Goal: Task Accomplishment & Management: Complete application form

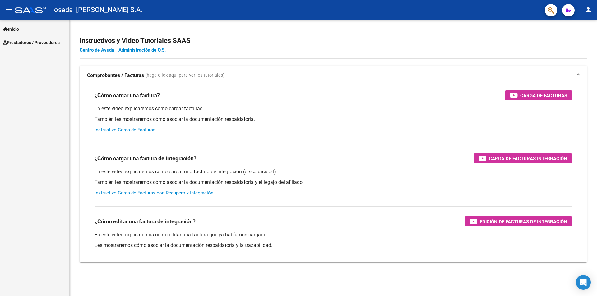
click at [20, 43] on span "Prestadores / Proveedores" at bounding box center [31, 42] width 57 height 7
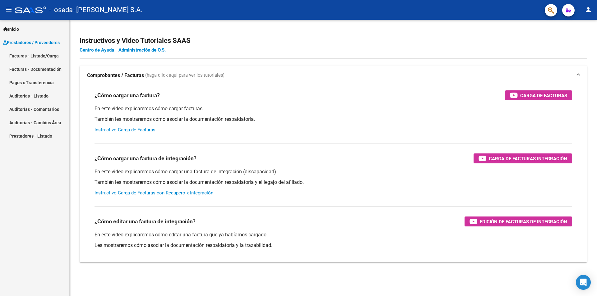
click at [26, 55] on link "Facturas - Listado/Carga" at bounding box center [34, 55] width 69 height 13
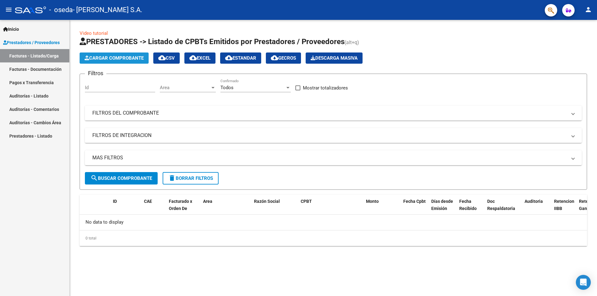
click at [122, 58] on span "Cargar Comprobante" at bounding box center [114, 58] width 59 height 6
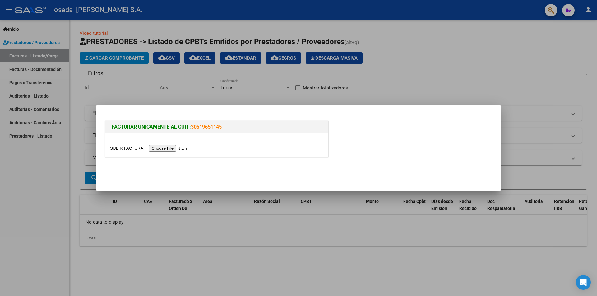
click at [173, 147] on input "file" at bounding box center [149, 148] width 79 height 7
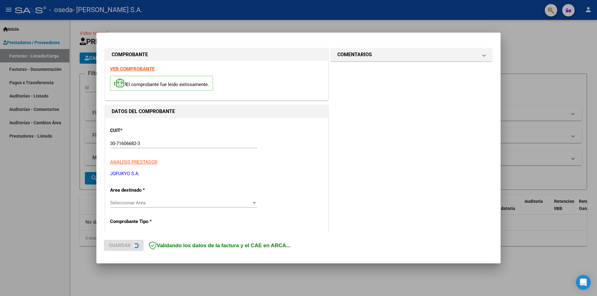
scroll to position [62, 0]
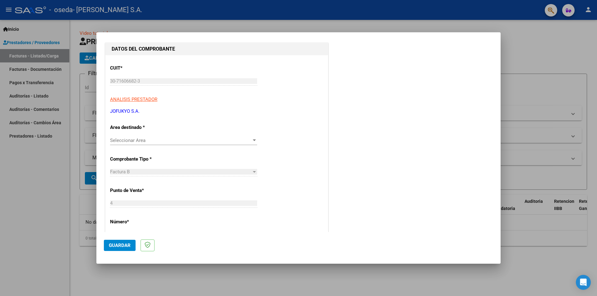
click at [147, 140] on span "Seleccionar Area" at bounding box center [180, 141] width 141 height 6
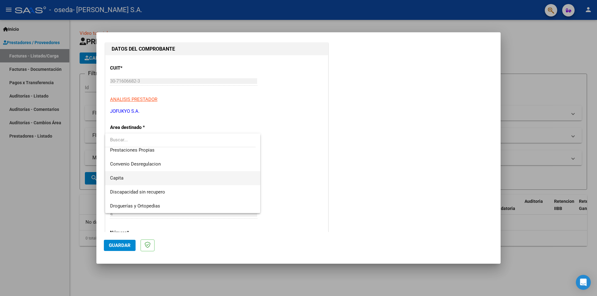
scroll to position [29, 0]
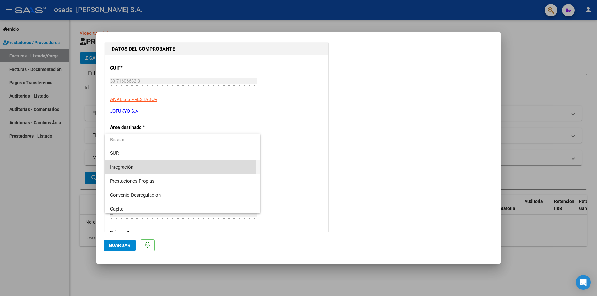
click at [140, 164] on span "Integración" at bounding box center [182, 167] width 145 height 14
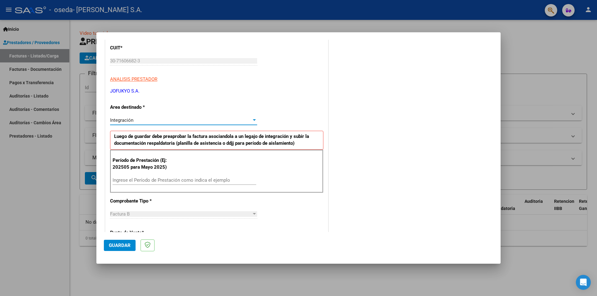
scroll to position [93, 0]
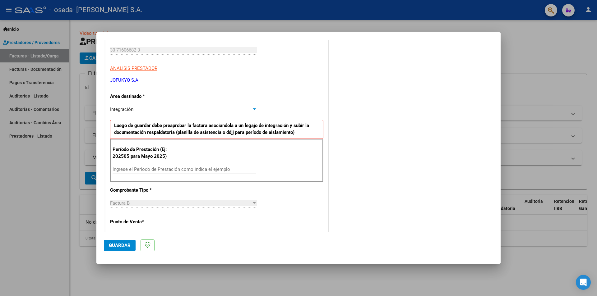
click at [154, 168] on input "Ingrese el Período de Prestación como indica el ejemplo" at bounding box center [185, 170] width 144 height 6
type input "202508"
click at [161, 112] on div "Integración" at bounding box center [180, 110] width 141 height 6
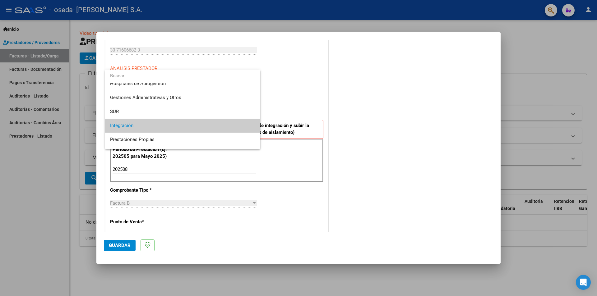
scroll to position [4, 0]
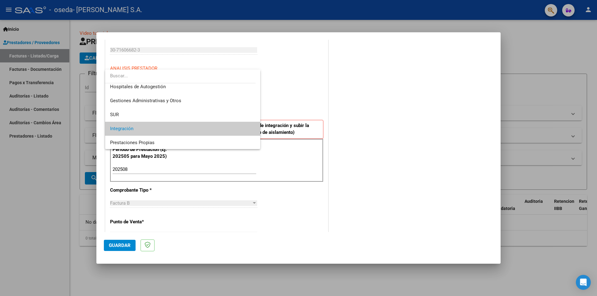
click at [155, 129] on span "Integración" at bounding box center [182, 129] width 145 height 14
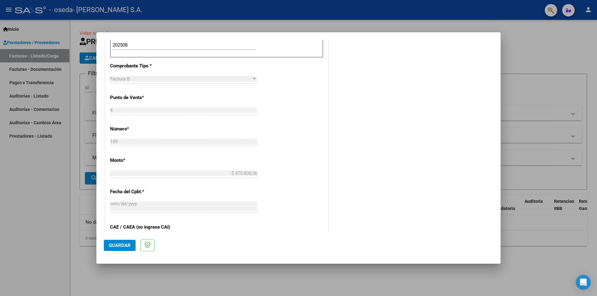
scroll to position [342, 0]
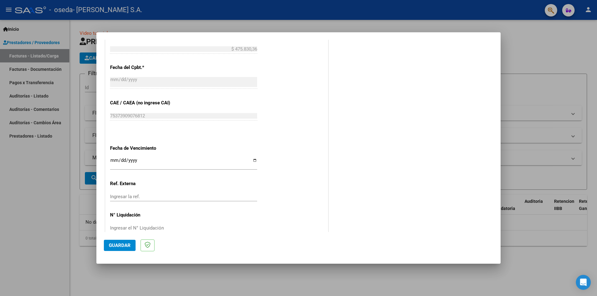
click at [113, 159] on input "Ingresar la fecha" at bounding box center [183, 163] width 147 height 10
type input "[DATE]"
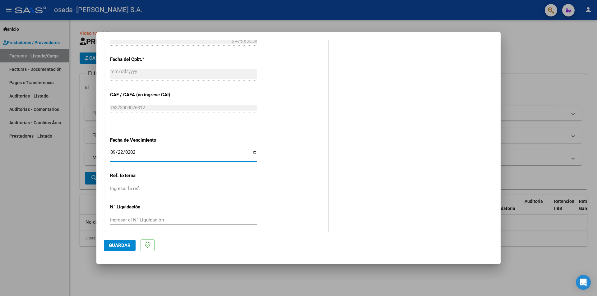
scroll to position [355, 0]
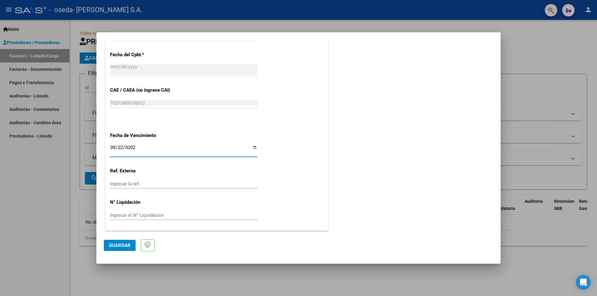
click at [121, 243] on span "Guardar" at bounding box center [120, 246] width 22 height 6
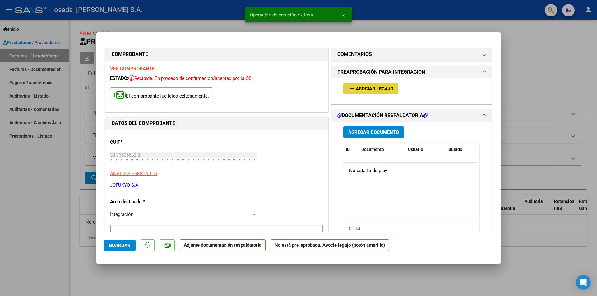
click at [382, 91] on span "Asociar Legajo" at bounding box center [375, 89] width 38 height 6
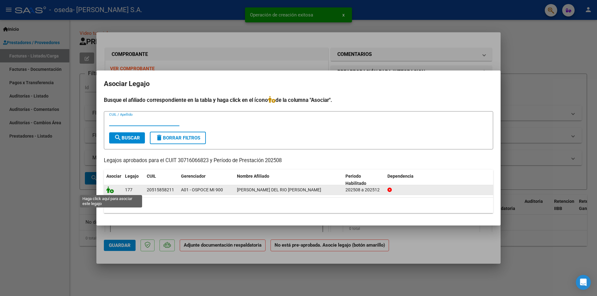
click at [110, 190] on icon at bounding box center [109, 190] width 7 height 7
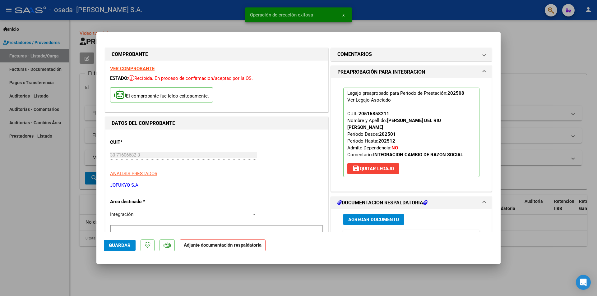
click at [374, 214] on button "Agregar Documento" at bounding box center [373, 220] width 61 height 12
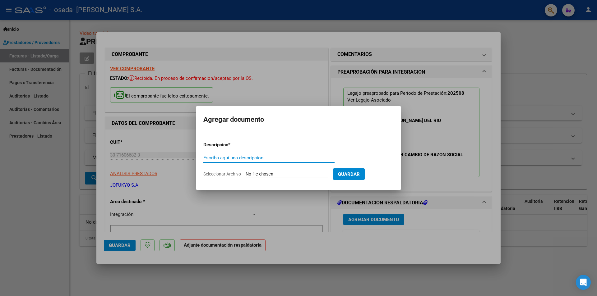
click at [278, 159] on input "Escriba aquí una descripcion" at bounding box center [268, 158] width 131 height 6
type input "planilla agosto"
click at [272, 174] on input "Seleccionar Archivo" at bounding box center [287, 175] width 82 height 6
type input "C:\fakepath\agosto [PERSON_NAME].jpg"
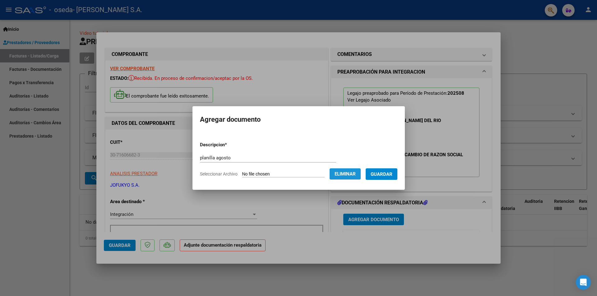
drag, startPoint x: 342, startPoint y: 173, endPoint x: 336, endPoint y: 173, distance: 5.9
click at [342, 173] on span "Eliminar" at bounding box center [344, 174] width 21 height 6
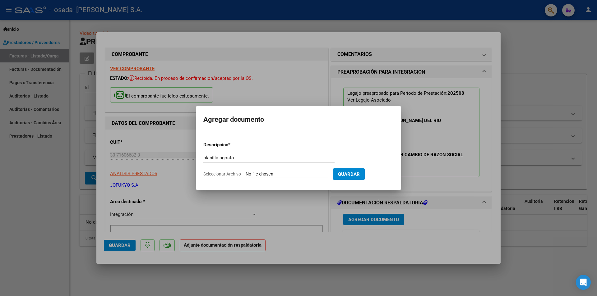
click at [279, 173] on input "Seleccionar Archivo" at bounding box center [287, 175] width 82 height 6
type input "C:\fakepath\agosto [PERSON_NAME].pdf"
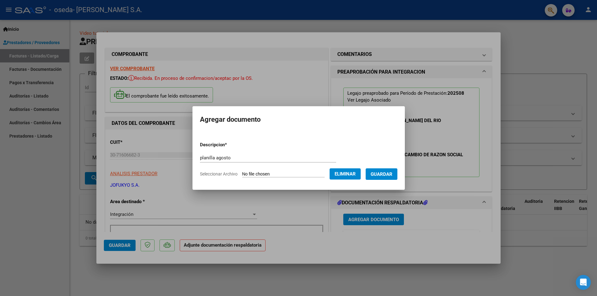
click at [383, 173] on span "Guardar" at bounding box center [382, 175] width 22 height 6
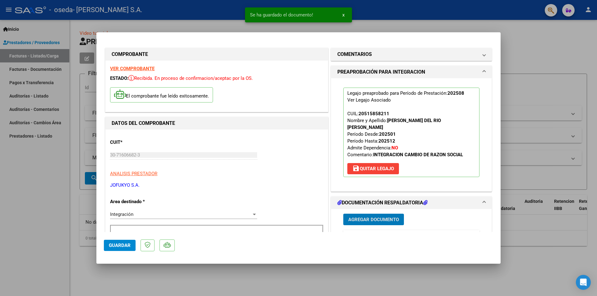
click at [122, 247] on span "Guardar" at bounding box center [120, 246] width 22 height 6
click at [511, 120] on div at bounding box center [298, 148] width 597 height 296
type input "$ 0,00"
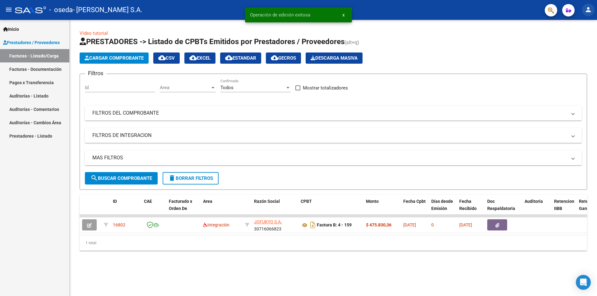
click at [589, 12] on mat-icon "person" at bounding box center [587, 9] width 7 height 7
click at [565, 43] on mat-icon "exit_to_app" at bounding box center [564, 40] width 7 height 7
